Goal: Task Accomplishment & Management: Complete application form

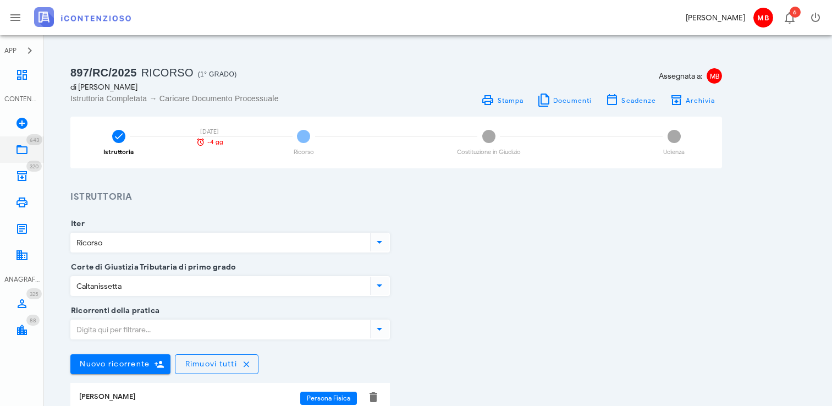
scroll to position [330, 0]
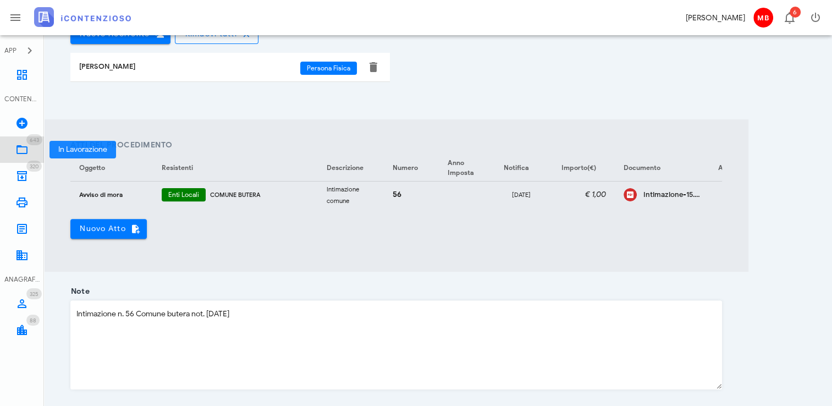
click at [23, 147] on icon at bounding box center [21, 149] width 13 height 13
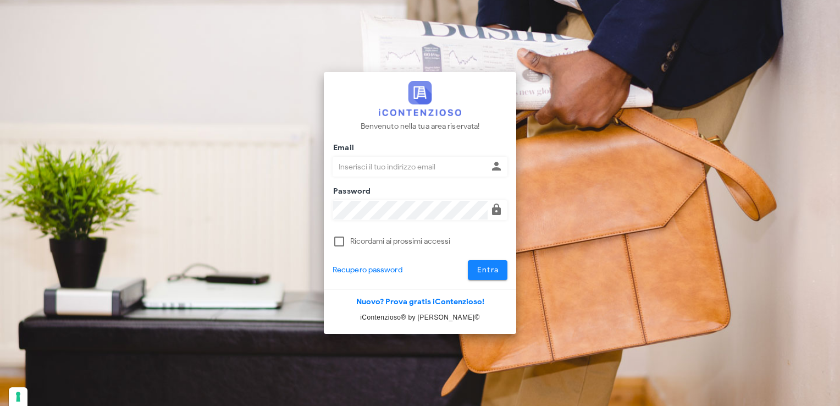
type input "[EMAIL_ADDRESS][DOMAIN_NAME]"
click at [492, 263] on button "Entra" at bounding box center [488, 270] width 40 height 20
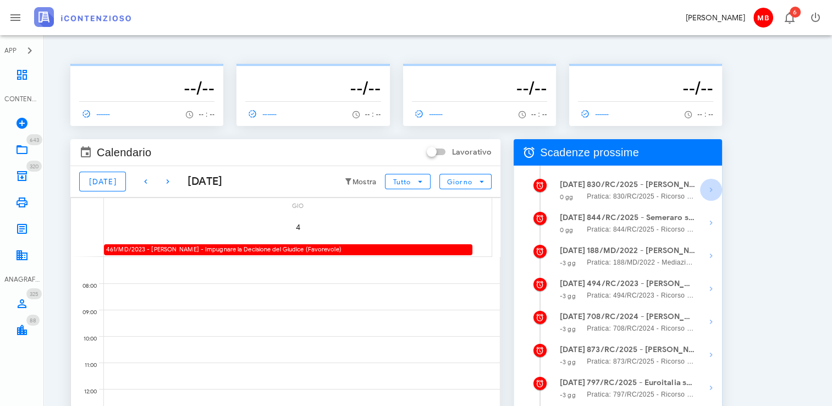
click at [711, 187] on icon "button" at bounding box center [711, 189] width 13 height 13
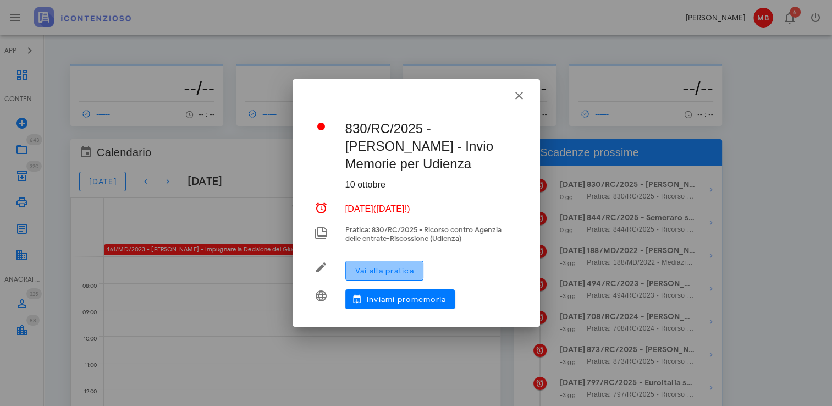
click at [408, 267] on span "Vai alla pratica" at bounding box center [384, 270] width 59 height 9
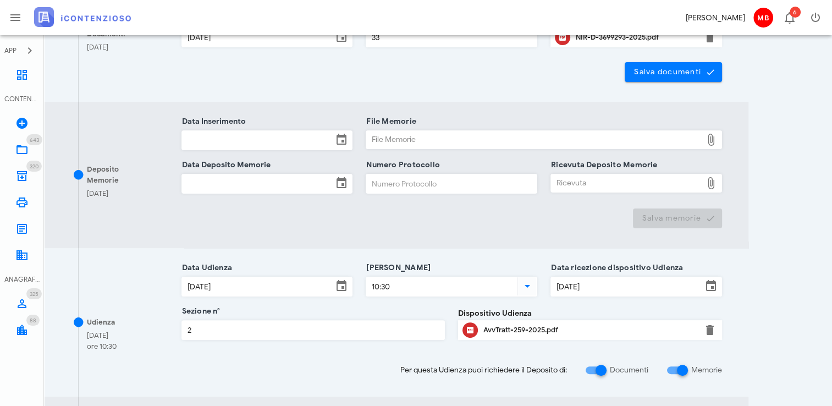
scroll to position [330, 0]
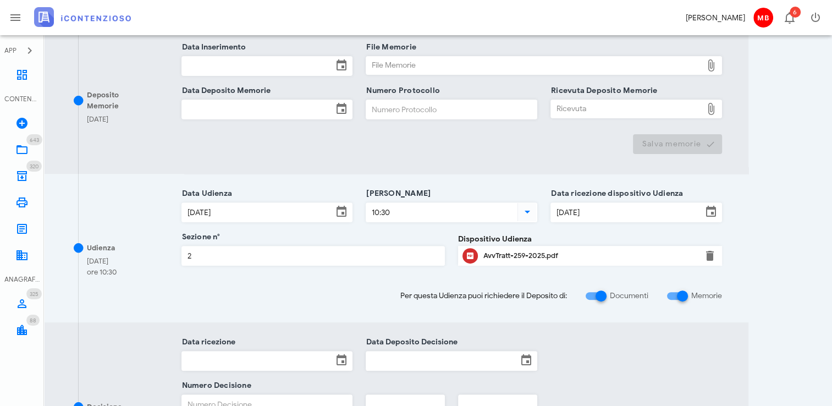
click at [217, 66] on input "Data Inserimento" at bounding box center [257, 66] width 151 height 19
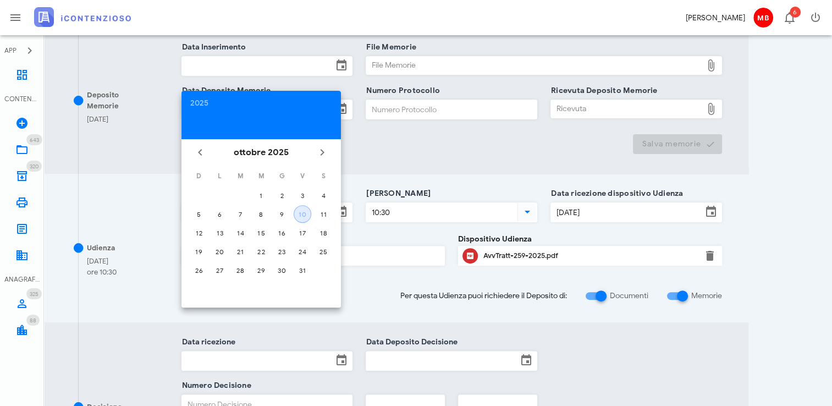
click at [304, 212] on div "10" at bounding box center [302, 214] width 17 height 8
type input "10/10/2025"
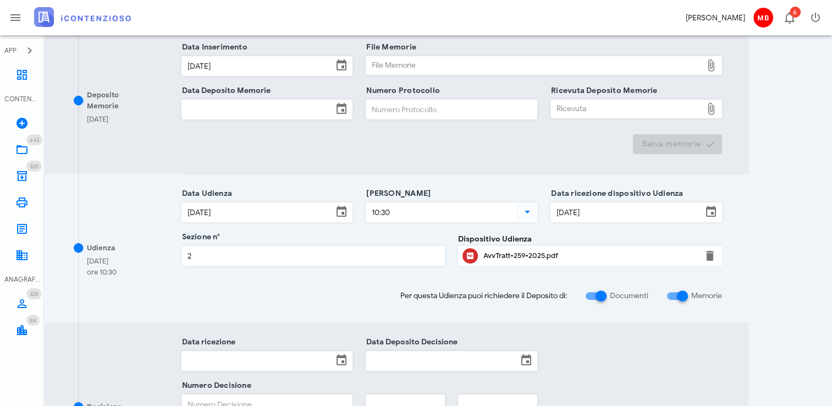
click at [383, 61] on div "File Memorie" at bounding box center [534, 66] width 336 height 18
type input "C:\fakepath\memorie_citiolo.pdf"
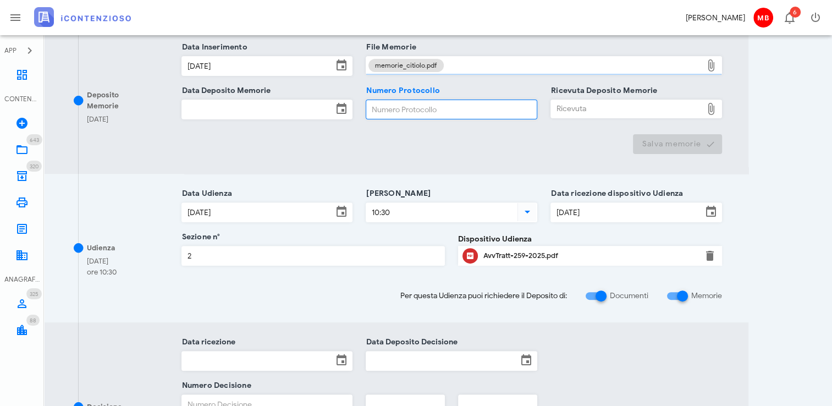
click at [376, 111] on input "Numero Protocollo" at bounding box center [451, 109] width 171 height 19
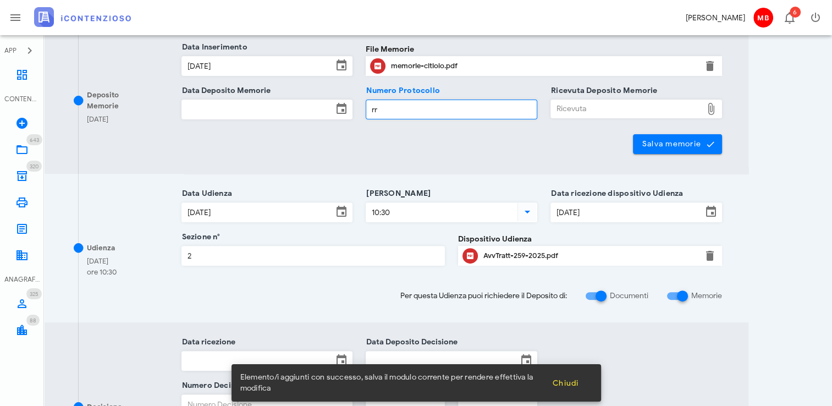
type input "rr"
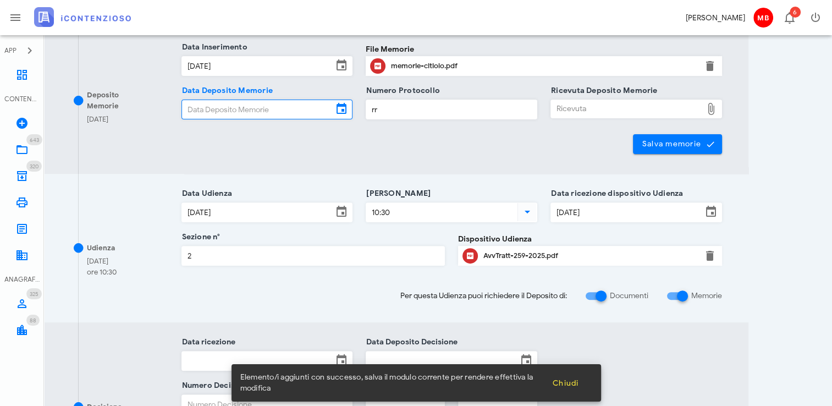
click at [283, 116] on input "Data Deposito Memorie" at bounding box center [257, 109] width 151 height 19
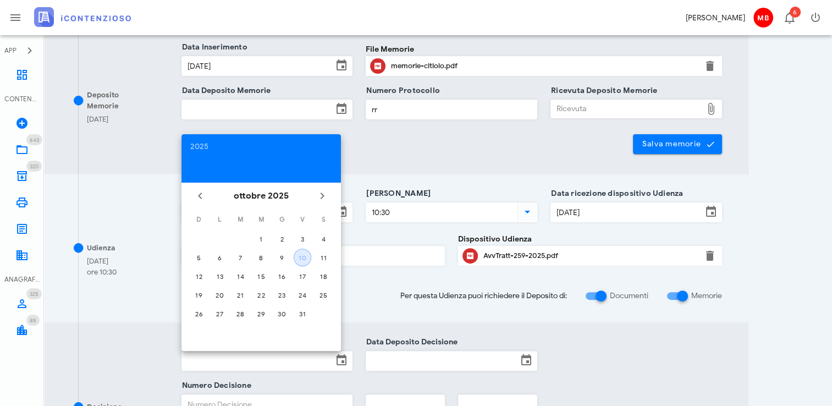
click at [301, 254] on div "10" at bounding box center [302, 258] width 17 height 8
type input "10/10/2025"
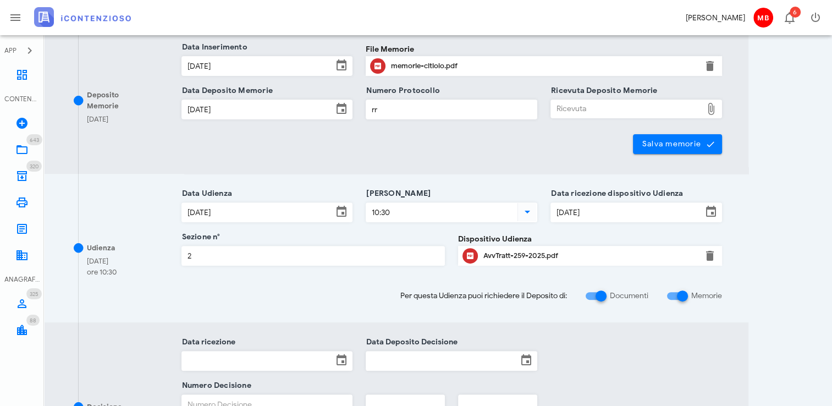
click at [601, 108] on div "Ricevuta" at bounding box center [626, 109] width 151 height 18
type input "C:\fakepath\NIR_D-3719652-2025.pdf"
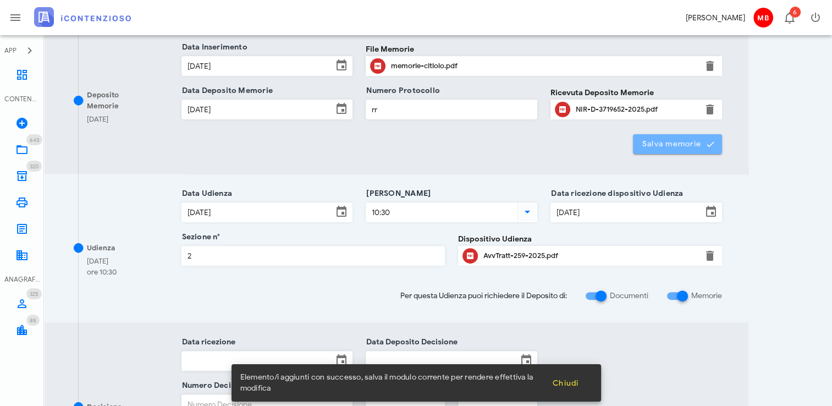
click at [647, 144] on span "Salva memorie" at bounding box center [678, 144] width 72 height 10
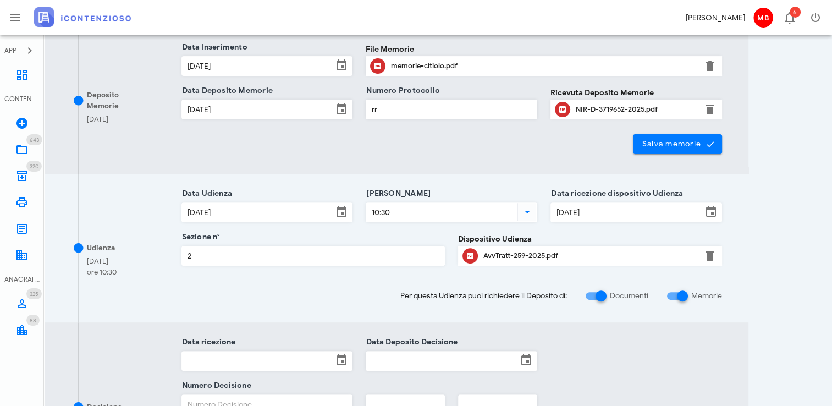
scroll to position [527, 0]
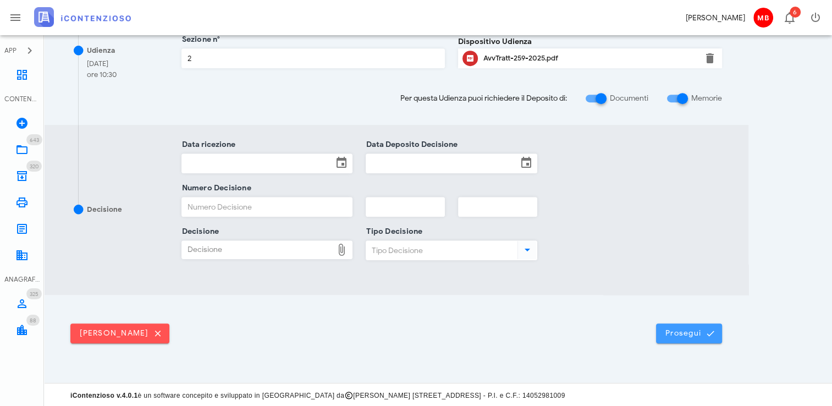
click at [707, 325] on button "Prosegui" at bounding box center [689, 333] width 66 height 20
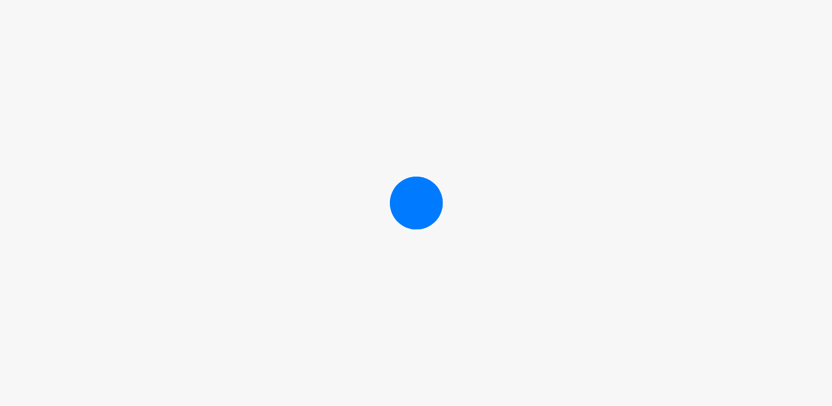
scroll to position [487, 0]
